Goal: Task Accomplishment & Management: Complete application form

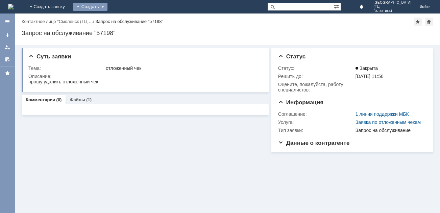
click at [107, 7] on div "Создать" at bounding box center [90, 7] width 34 height 8
click at [126, 18] on link "Заявка" at bounding box center [99, 20] width 51 height 8
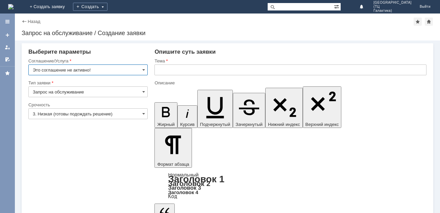
click at [140, 72] on input "Это соглашение не активно!" at bounding box center [87, 70] width 119 height 11
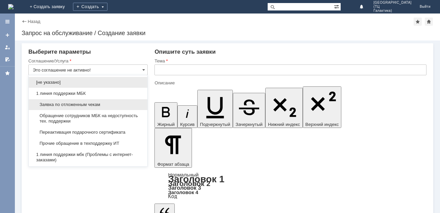
click at [101, 101] on div "Заявка по отложенным чекам" at bounding box center [88, 104] width 119 height 11
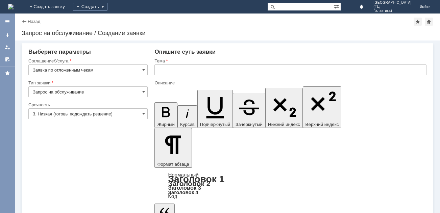
type input "Заявка по отложенным чекам"
click at [183, 68] on input "text" at bounding box center [290, 70] width 272 height 11
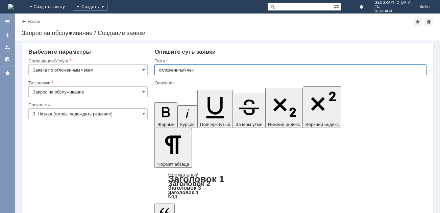
drag, startPoint x: 180, startPoint y: 70, endPoint x: 175, endPoint y: 73, distance: 6.3
click at [180, 70] on input "отложеннгый чек" at bounding box center [290, 70] width 272 height 11
drag, startPoint x: 246, startPoint y: 55, endPoint x: 209, endPoint y: 65, distance: 38.3
click at [246, 54] on div "Опишите суть заявки" at bounding box center [290, 52] width 272 height 7
click at [180, 71] on input "отложеннгый чек" at bounding box center [290, 70] width 272 height 11
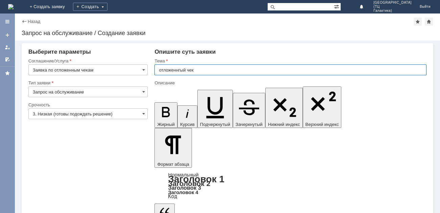
click at [179, 70] on input "отложеннгый чек" at bounding box center [290, 70] width 272 height 11
click at [180, 71] on input "отложеннгый чек" at bounding box center [290, 70] width 272 height 11
type input "отложенный чек"
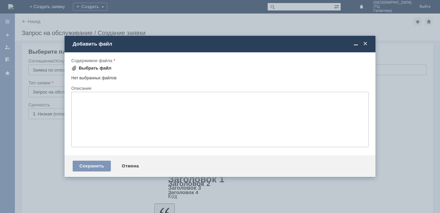
click at [101, 68] on div "Выбрать файл" at bounding box center [95, 68] width 33 height 5
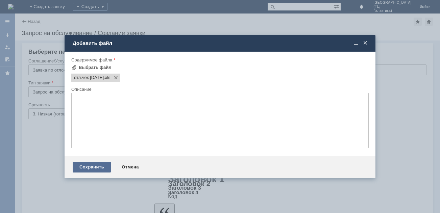
click at [89, 169] on div "Сохранить" at bounding box center [92, 167] width 38 height 11
